Goal: Task Accomplishment & Management: Use online tool/utility

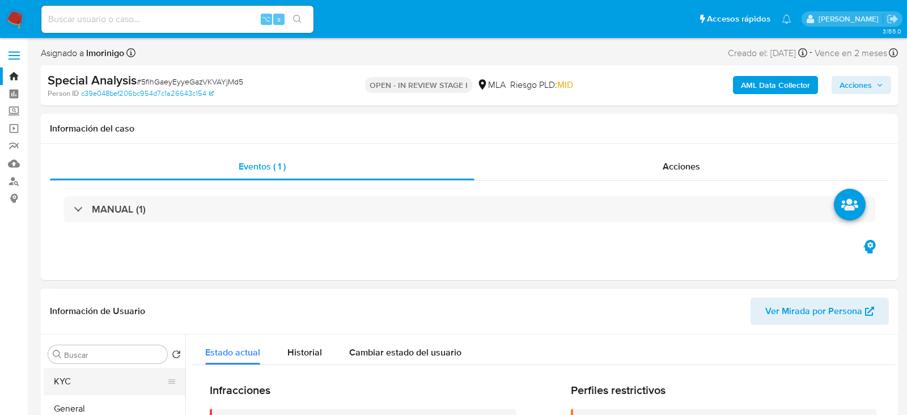
click at [95, 385] on button "KYC" at bounding box center [110, 381] width 133 height 27
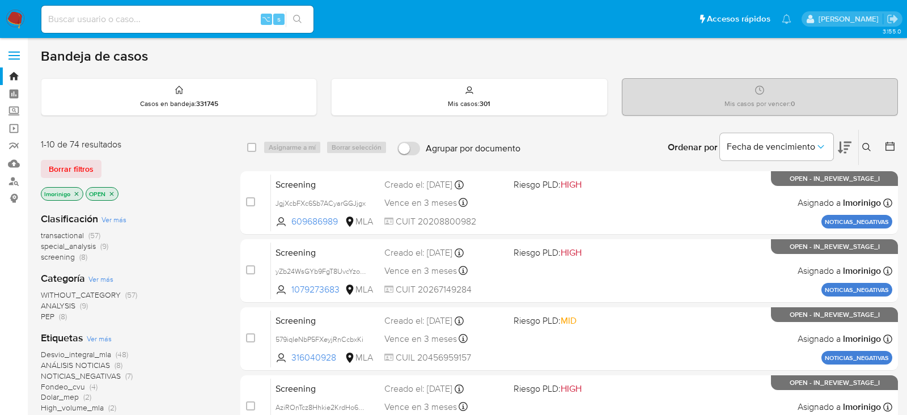
click at [154, 26] on div "⌥ s" at bounding box center [177, 19] width 272 height 27
click at [145, 18] on input at bounding box center [177, 19] width 272 height 15
paste input "kjZXS63Eg7yBcyr7pGLFxprv"
type input "kjZXS63Eg7yBcyr7pGLFxprv"
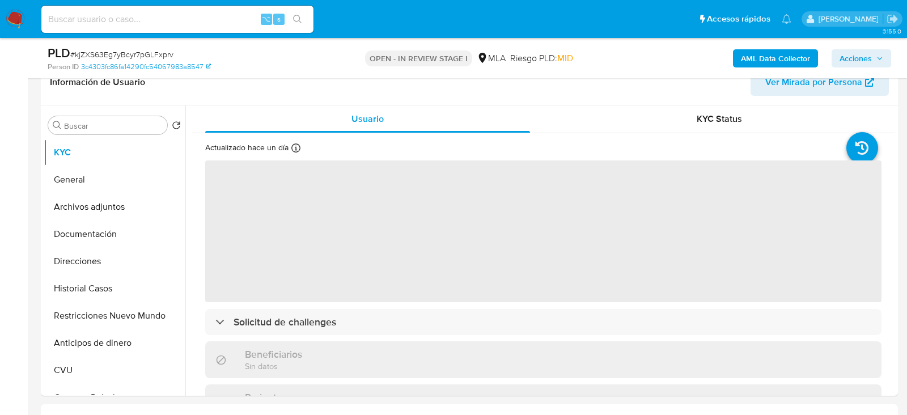
select select "10"
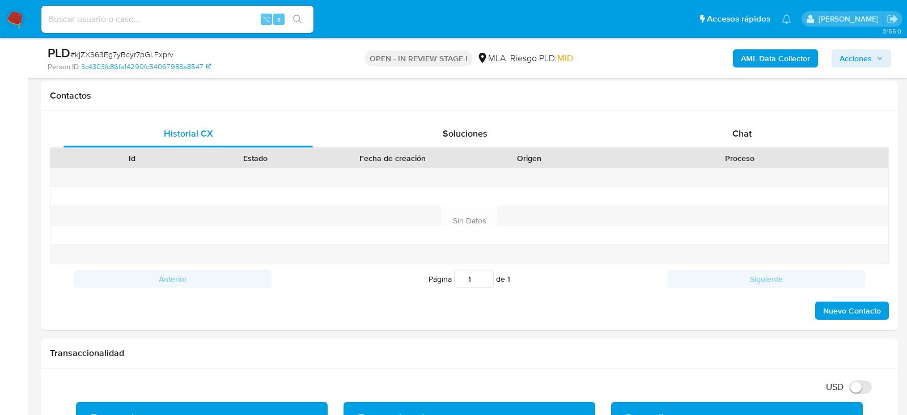
scroll to position [523, 0]
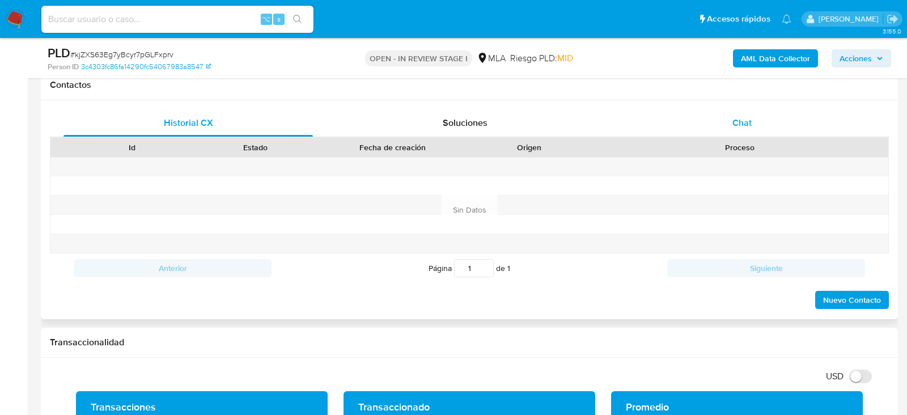
click at [739, 123] on span "Chat" at bounding box center [741, 122] width 19 height 13
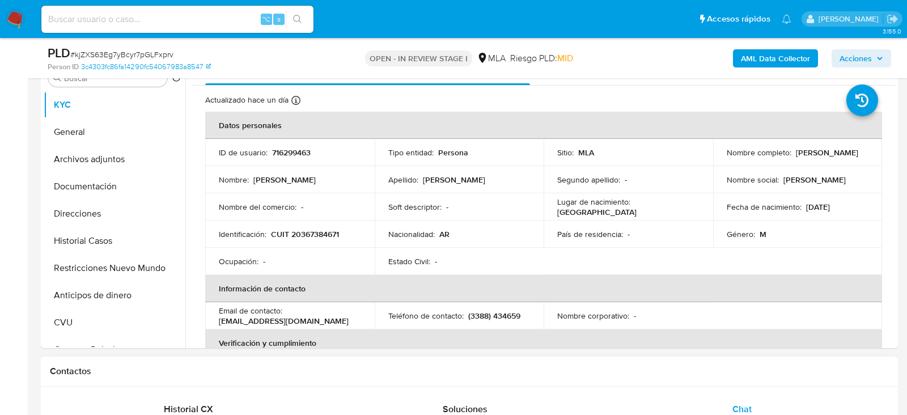
scroll to position [237, 0]
click at [195, 21] on input at bounding box center [177, 19] width 272 height 15
paste input "itp9fpVJiRyqKI7fjdYto9OQ"
type input "itp9fpVJiRyqKI7fjdYto9OQ"
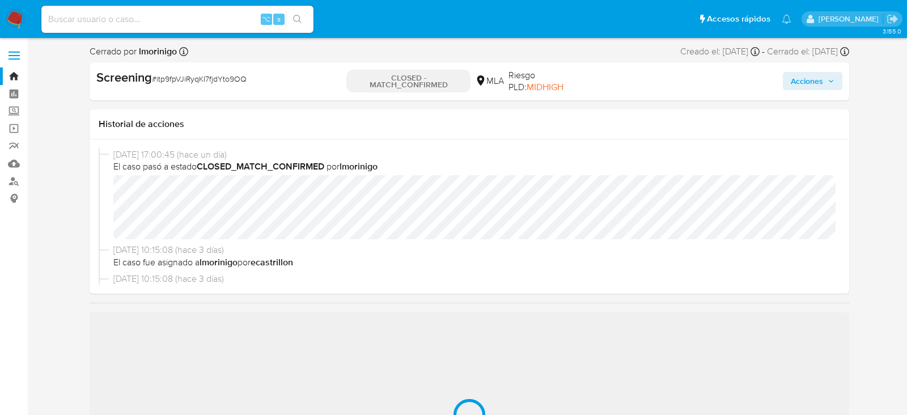
select select "10"
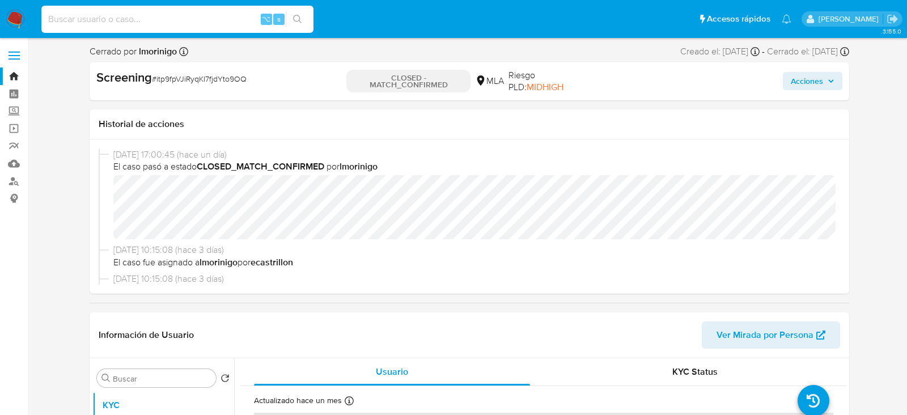
click at [173, 18] on input at bounding box center [177, 19] width 272 height 15
paste input "l7zdZFBjwh4DYG6ja8fUoi34"
type input "l7zdZFBjwh4DYG6ja8fUoi34"
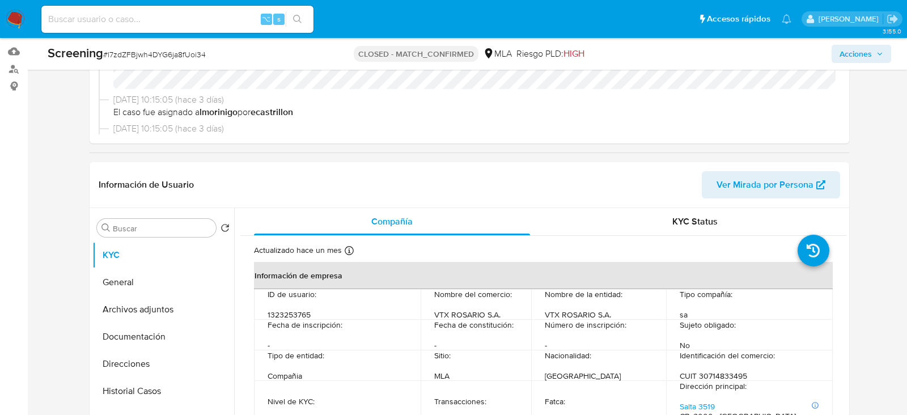
select select "10"
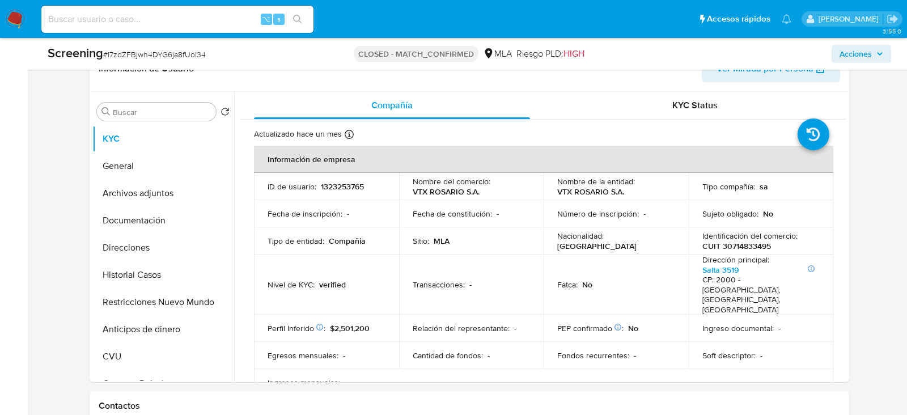
scroll to position [229, 0]
click at [124, 295] on button "Restricciones Nuevo Mundo" at bounding box center [158, 301] width 133 height 27
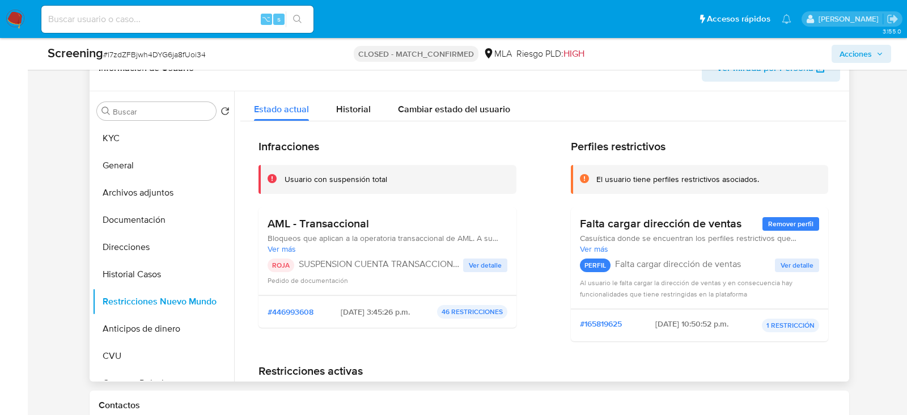
drag, startPoint x: 369, startPoint y: 312, endPoint x: 323, endPoint y: 312, distance: 45.9
click at [323, 312] on div "#446993608 2025-07-23 - 3:45:26 p.m. 46 RESTRICCIONES" at bounding box center [388, 312] width 240 height 14
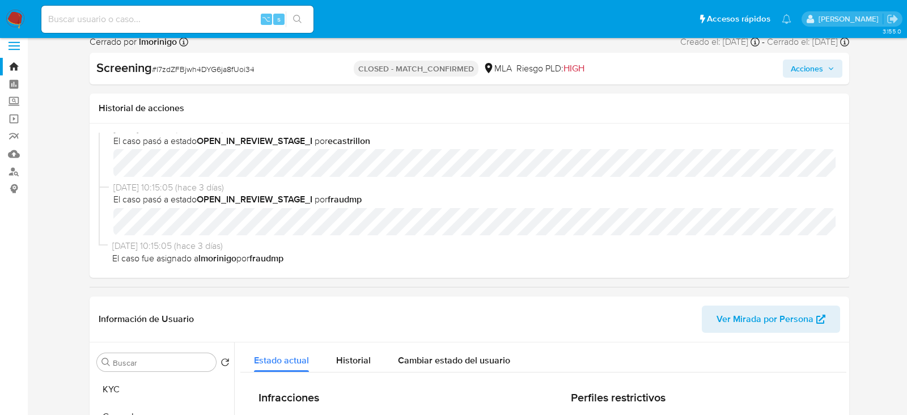
scroll to position [0, 0]
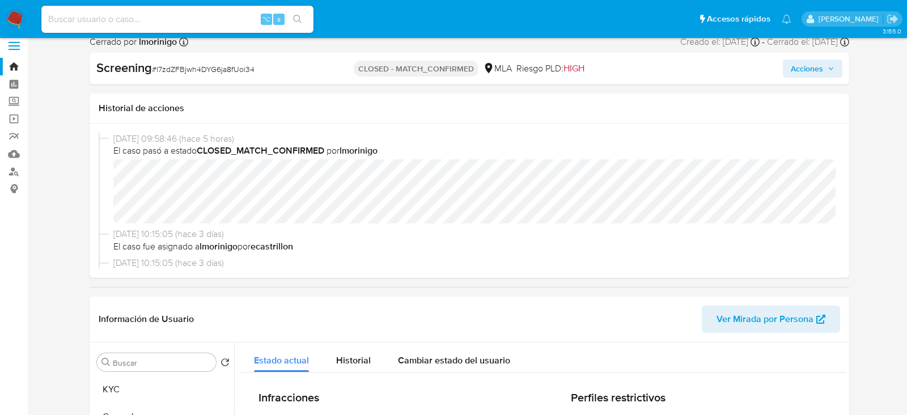
click at [206, 26] on div "⌥ s" at bounding box center [177, 19] width 272 height 27
click at [196, 16] on input at bounding box center [177, 19] width 272 height 15
paste input "kjZXS63Eg7yBcyr7pGLFxprv"
type input "kjZXS63Eg7yBcyr7pGLFxprv"
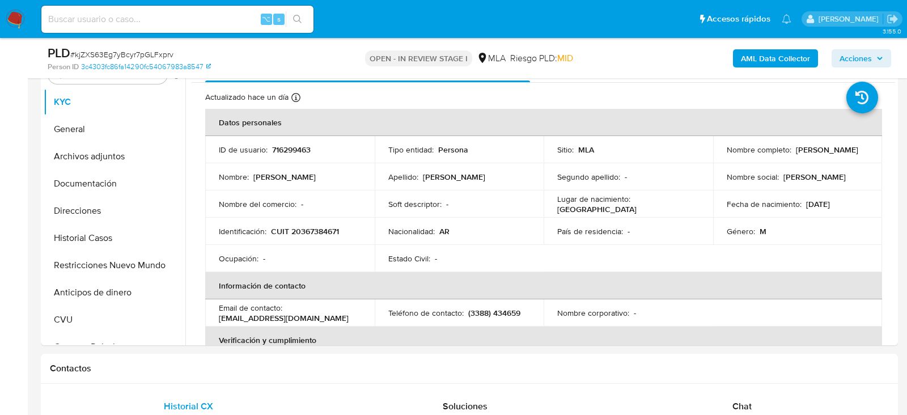
select select "10"
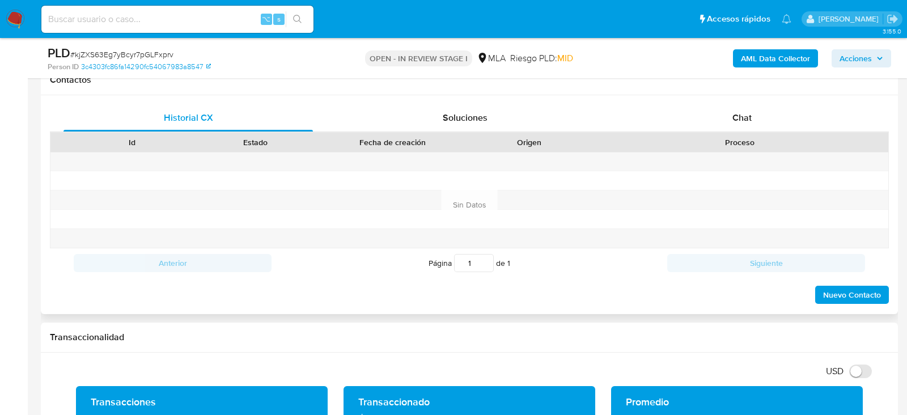
scroll to position [538, 0]
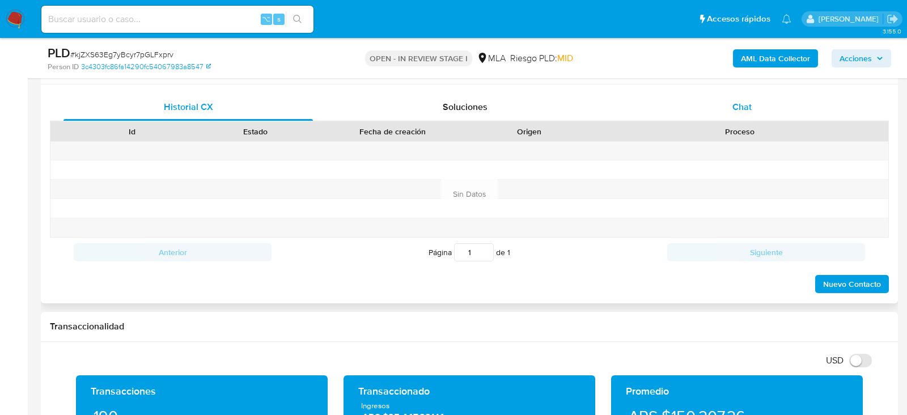
click at [778, 99] on div "Chat" at bounding box center [741, 107] width 249 height 27
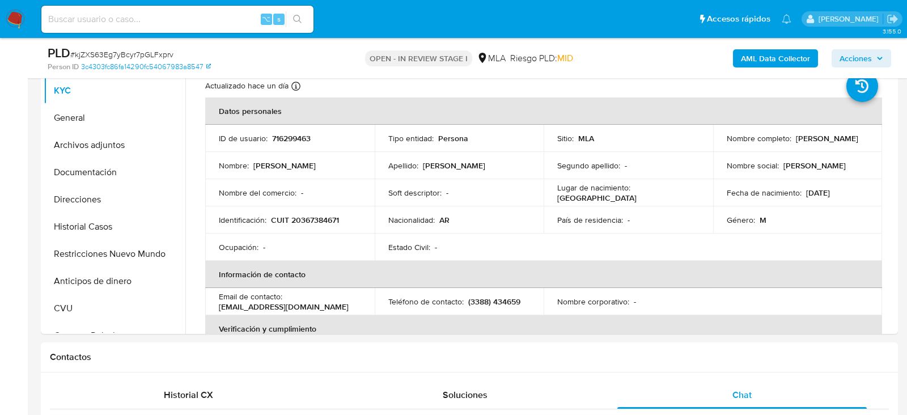
scroll to position [247, 0]
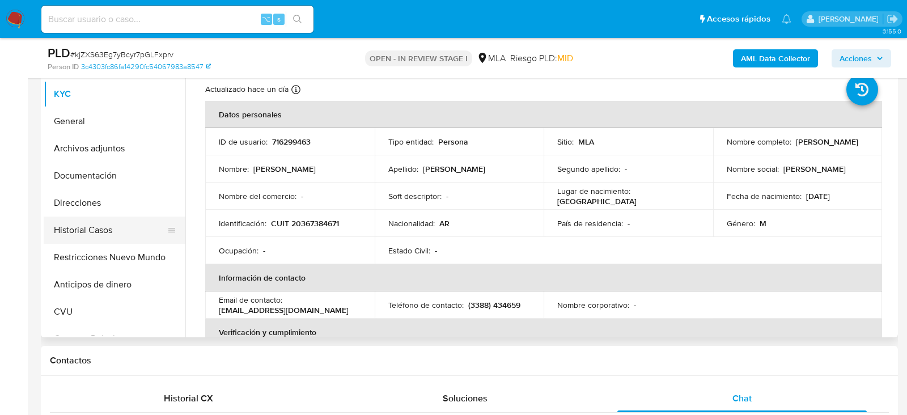
click at [76, 235] on button "Historial Casos" at bounding box center [110, 230] width 133 height 27
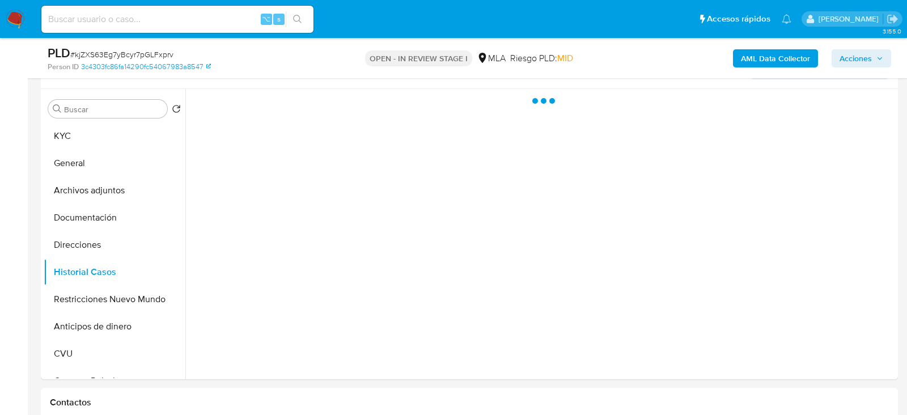
scroll to position [206, 0]
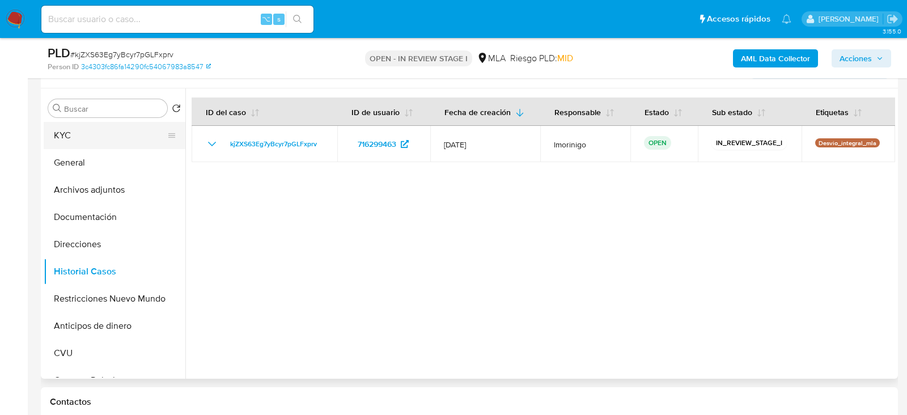
click at [97, 136] on button "KYC" at bounding box center [110, 135] width 133 height 27
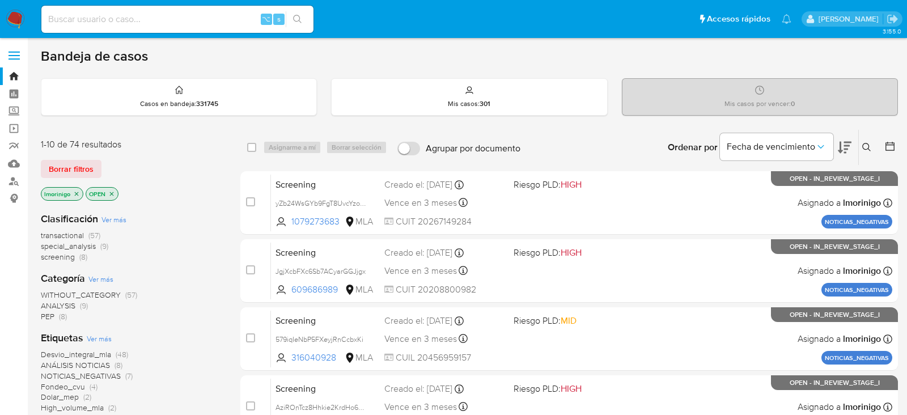
click at [80, 248] on span "special_analysis" at bounding box center [68, 245] width 55 height 11
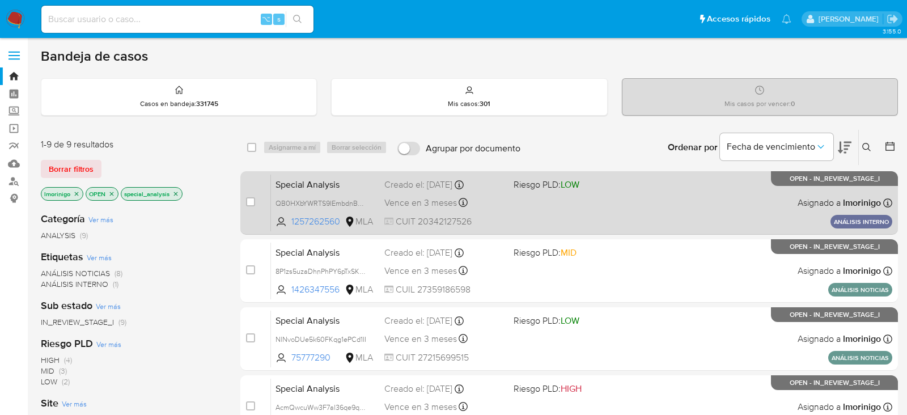
click at [567, 213] on div "Special Analysis QB0HXbYWRTS9IEmbdnBBmWOH 1257262560 MLA Riesgo PLD: LOW Creado…" at bounding box center [581, 202] width 621 height 57
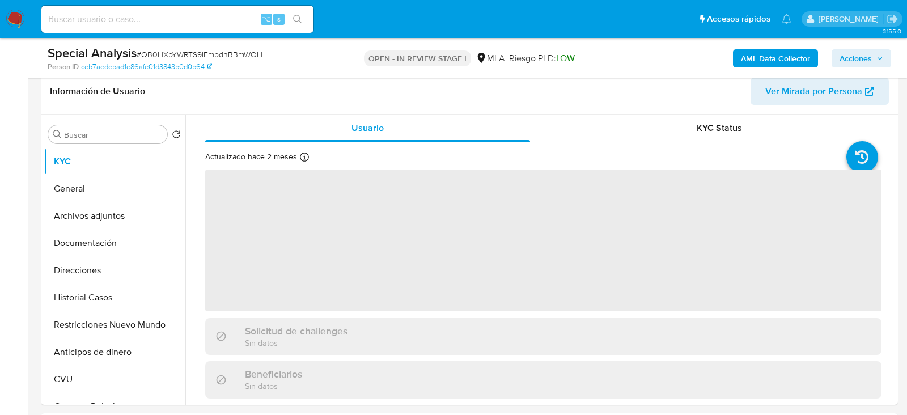
scroll to position [179, 0]
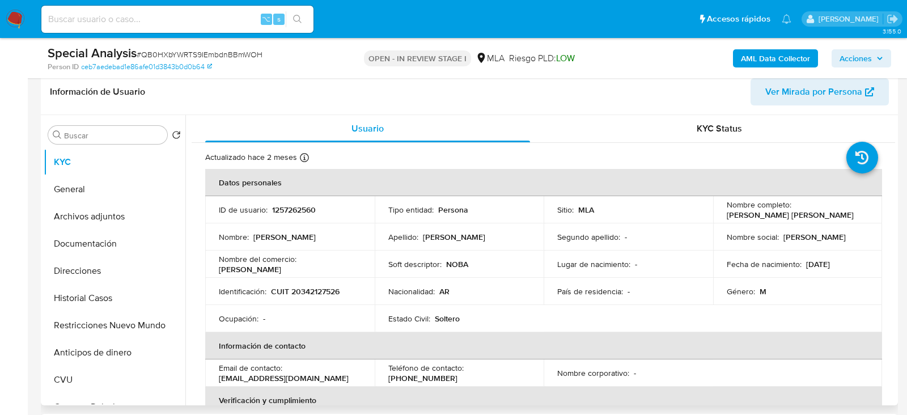
select select "10"
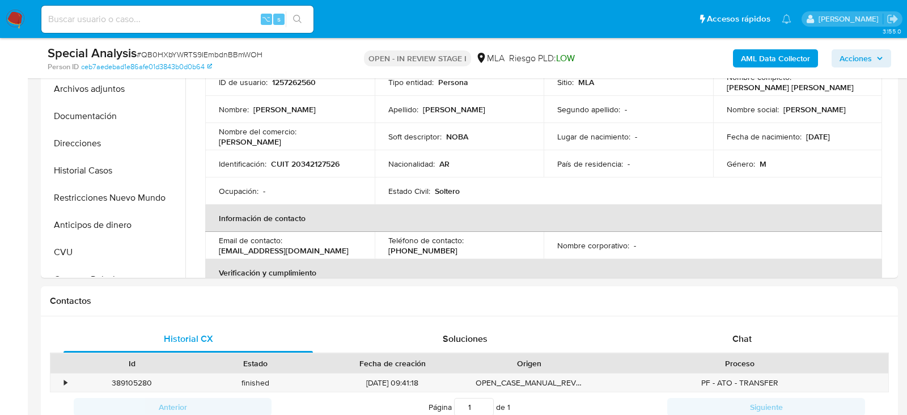
scroll to position [177, 0]
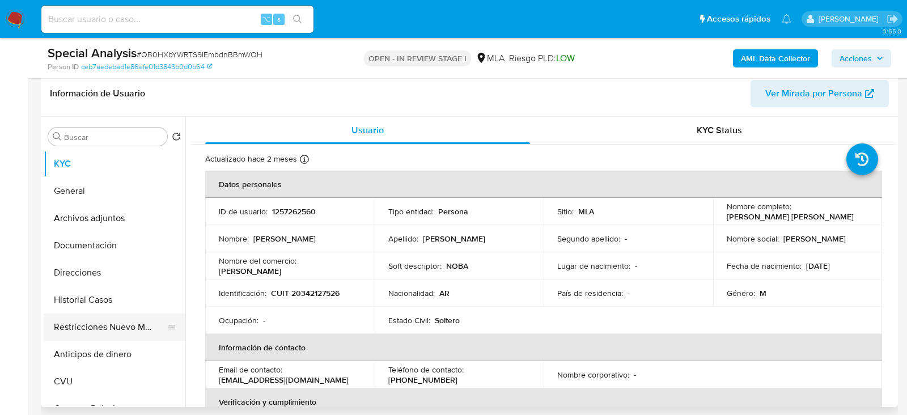
click at [75, 333] on button "Restricciones Nuevo Mundo" at bounding box center [110, 326] width 133 height 27
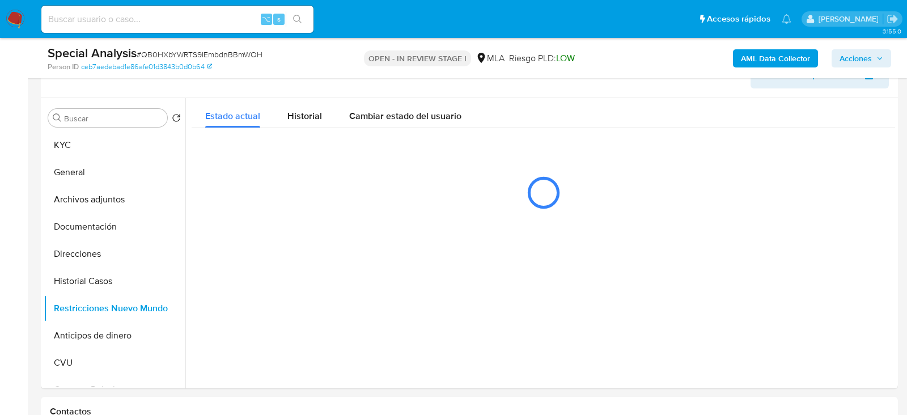
scroll to position [207, 0]
